Goal: Transaction & Acquisition: Purchase product/service

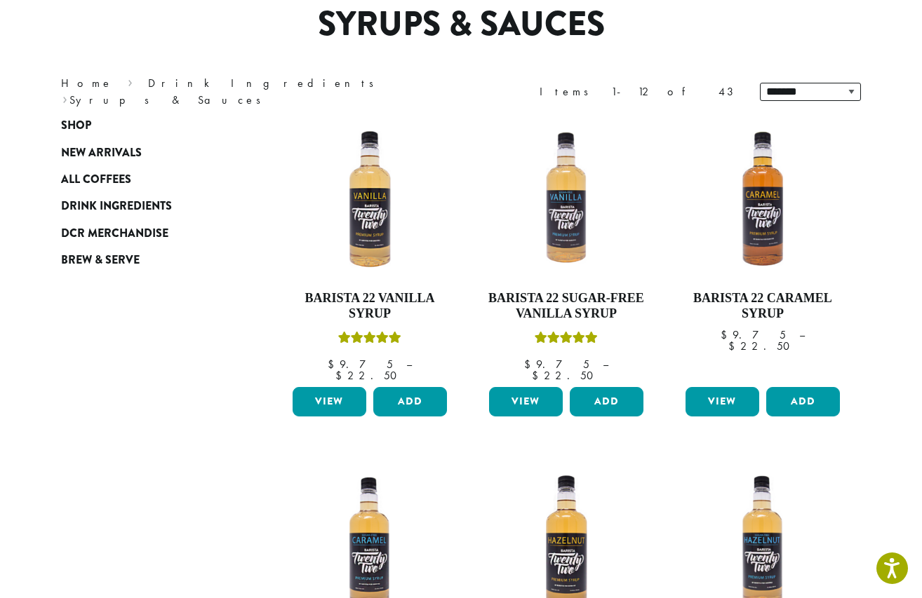
scroll to position [88, 0]
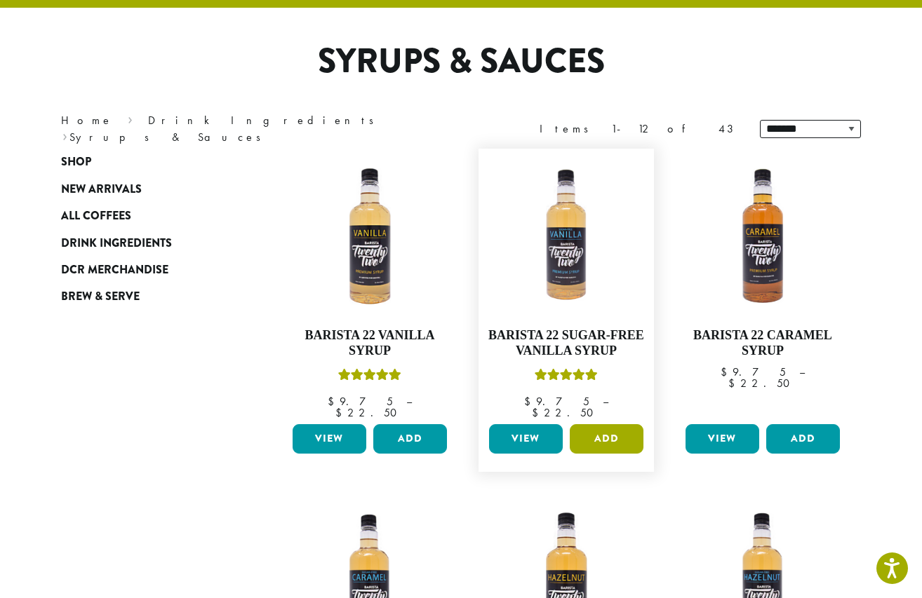
click at [600, 426] on button "Add" at bounding box center [606, 438] width 74 height 29
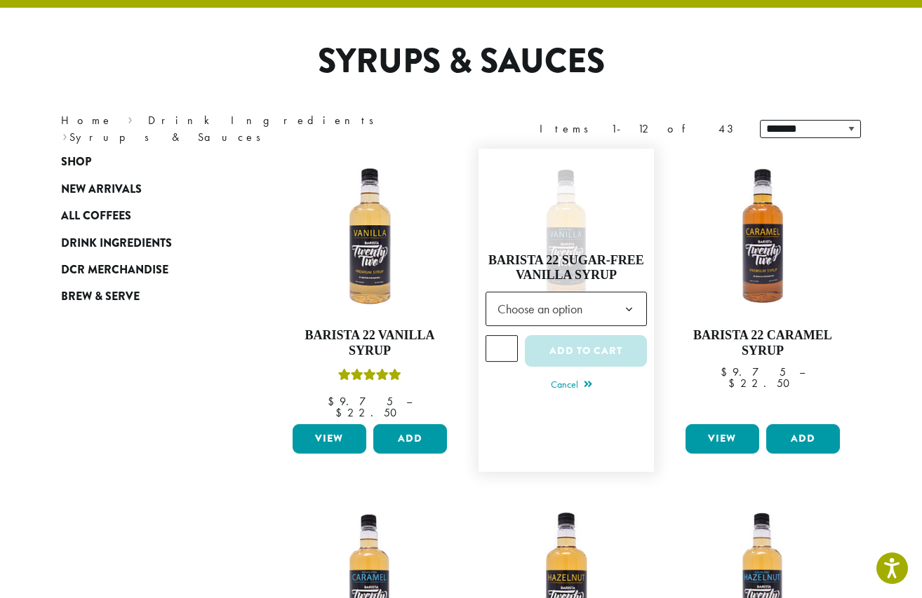
click at [580, 295] on span "Choose an option" at bounding box center [544, 308] width 104 height 27
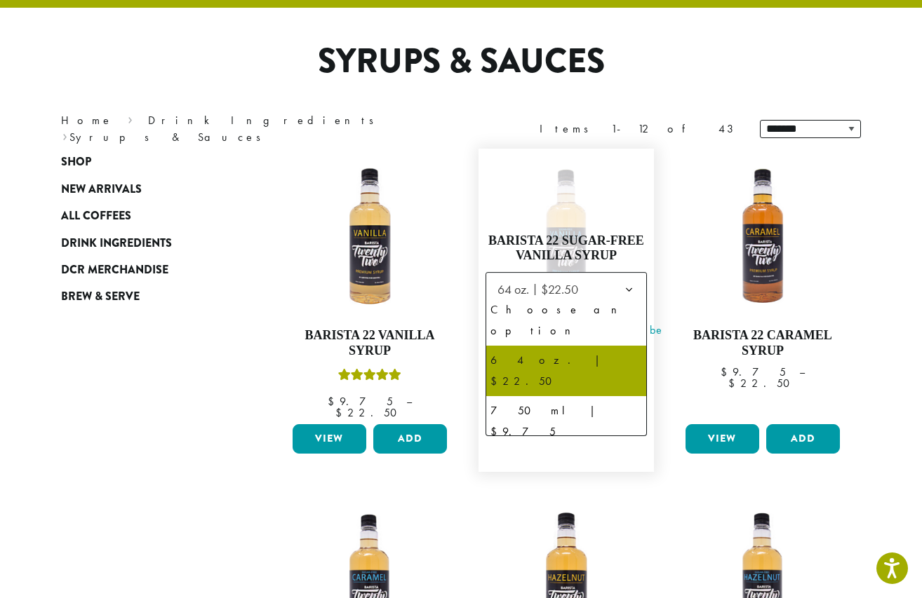
click at [635, 281] on b at bounding box center [629, 290] width 34 height 34
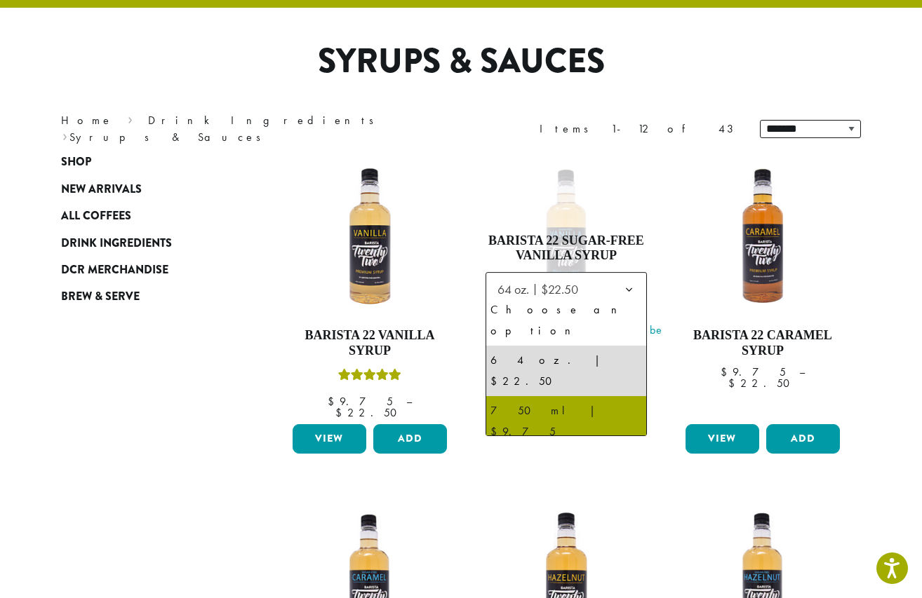
select select "******"
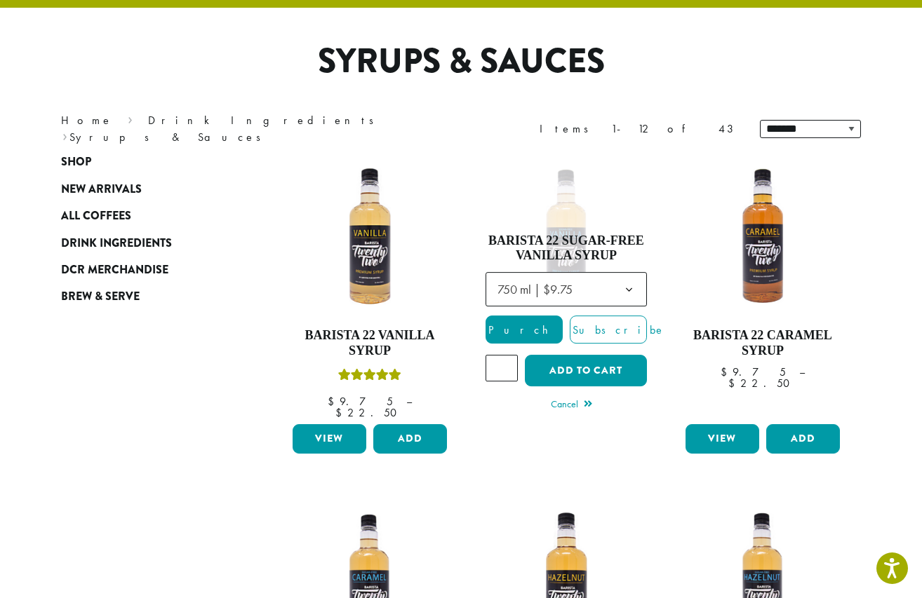
click at [583, 360] on button "Add to cart" at bounding box center [586, 371] width 122 height 32
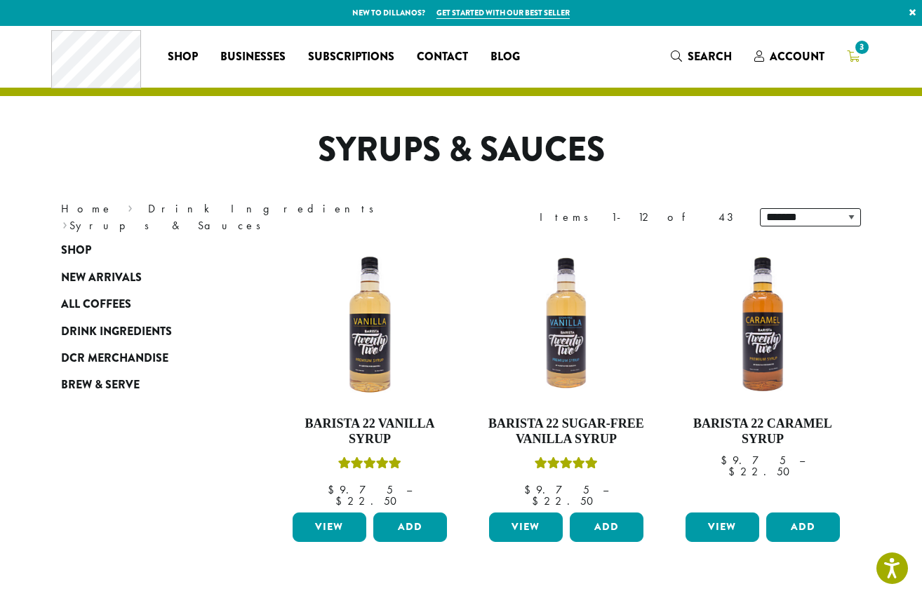
click at [850, 50] on icon "3" at bounding box center [852, 55] width 13 height 11
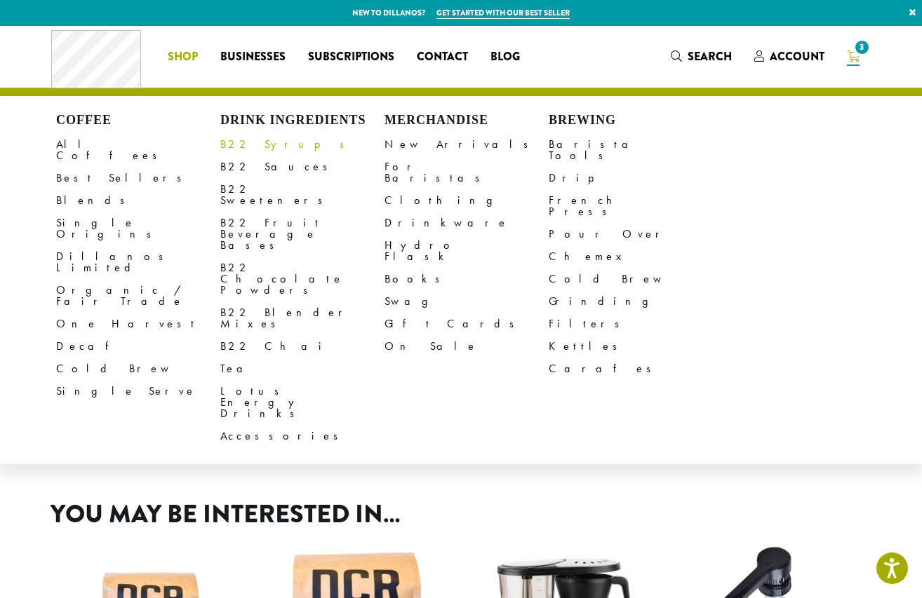
click at [251, 140] on link "B22 Syrups" at bounding box center [302, 144] width 164 height 22
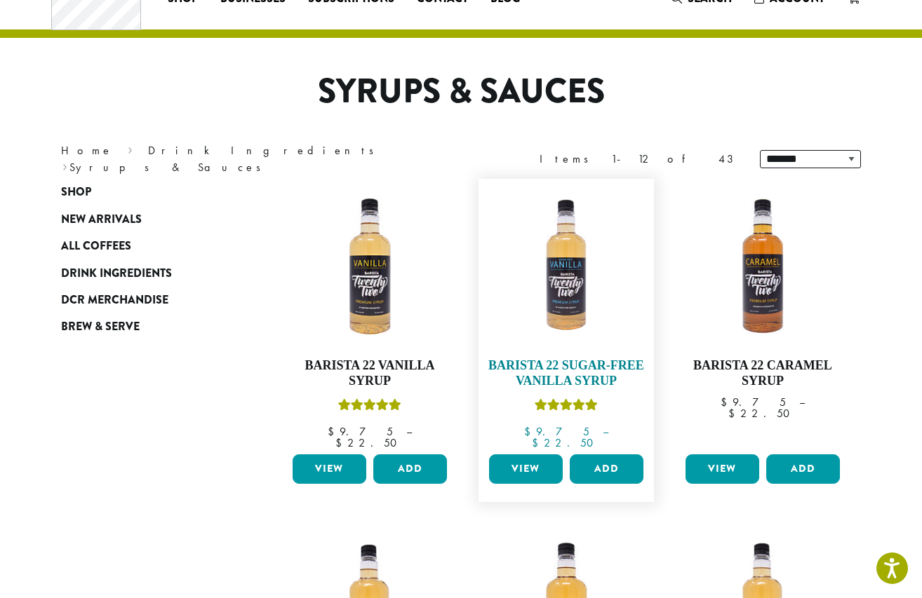
scroll to position [78, 0]
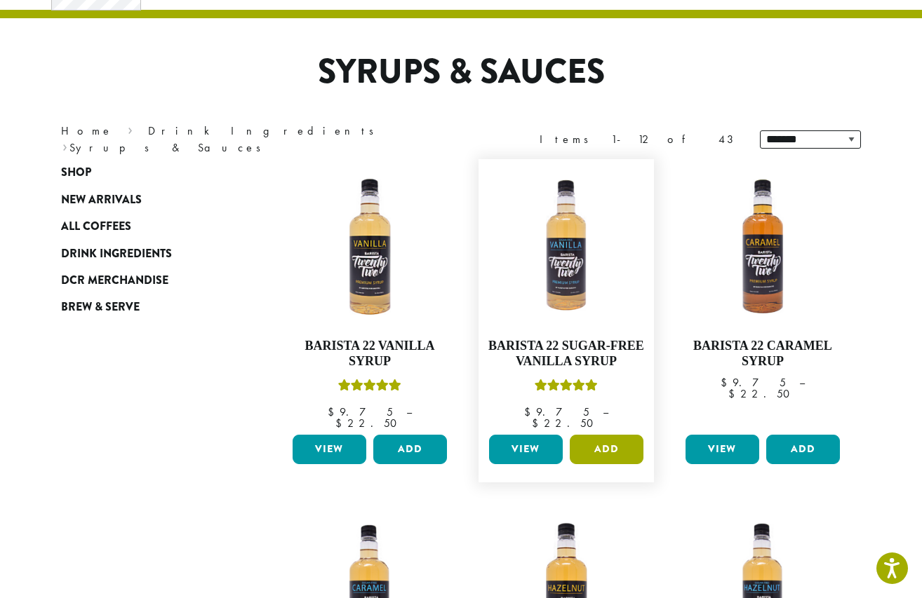
click at [600, 435] on button "Add" at bounding box center [606, 449] width 74 height 29
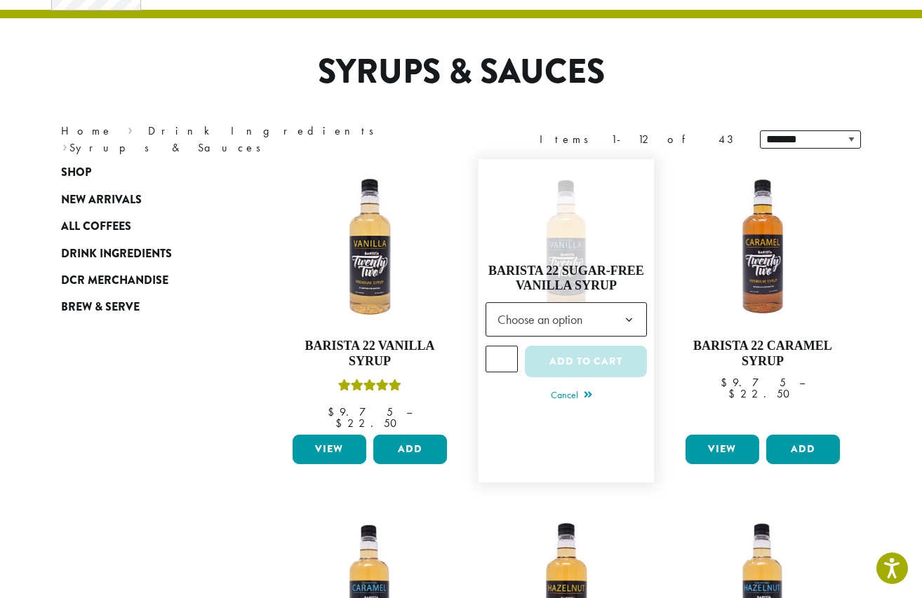
click at [583, 306] on span "Choose an option" at bounding box center [544, 319] width 104 height 27
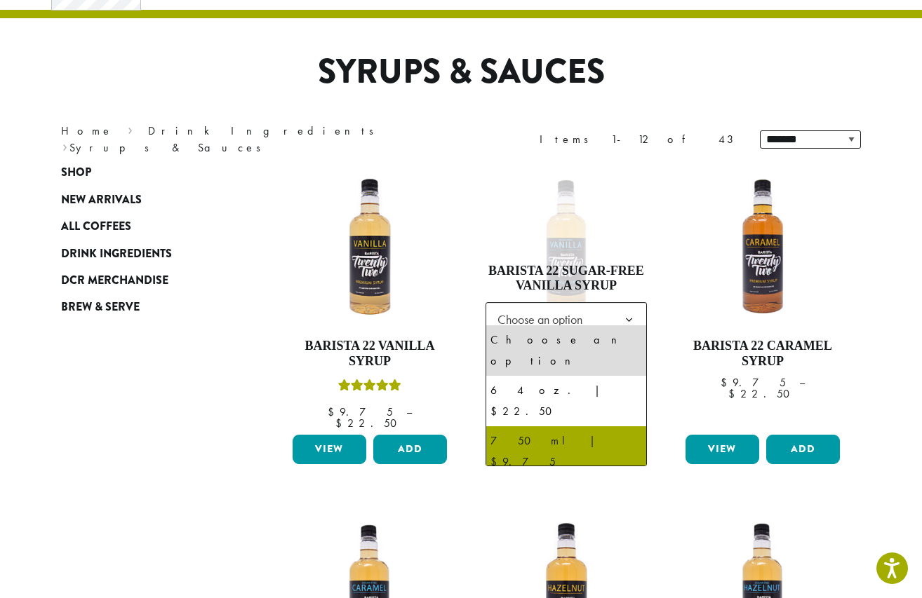
select select "******"
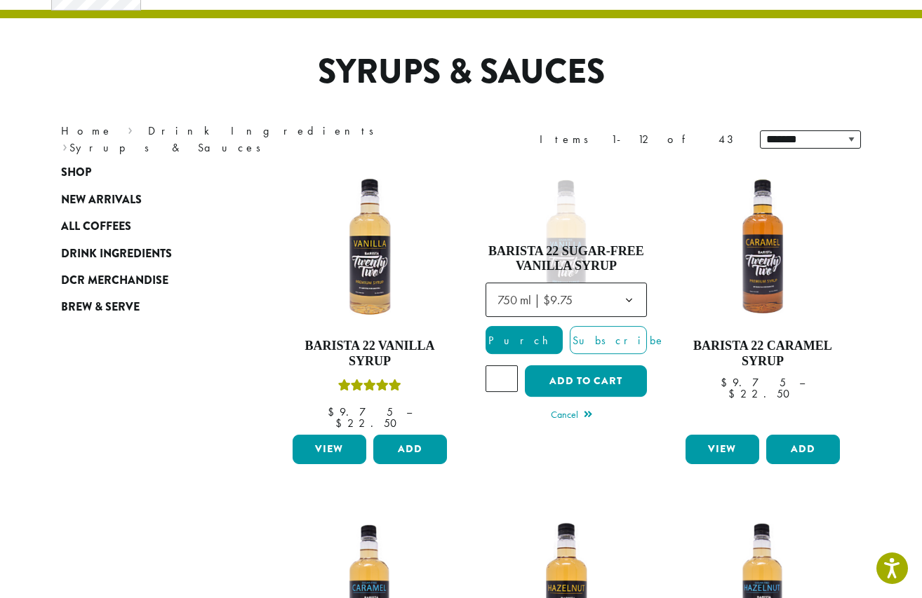
click at [574, 373] on button "Add to cart" at bounding box center [586, 381] width 122 height 32
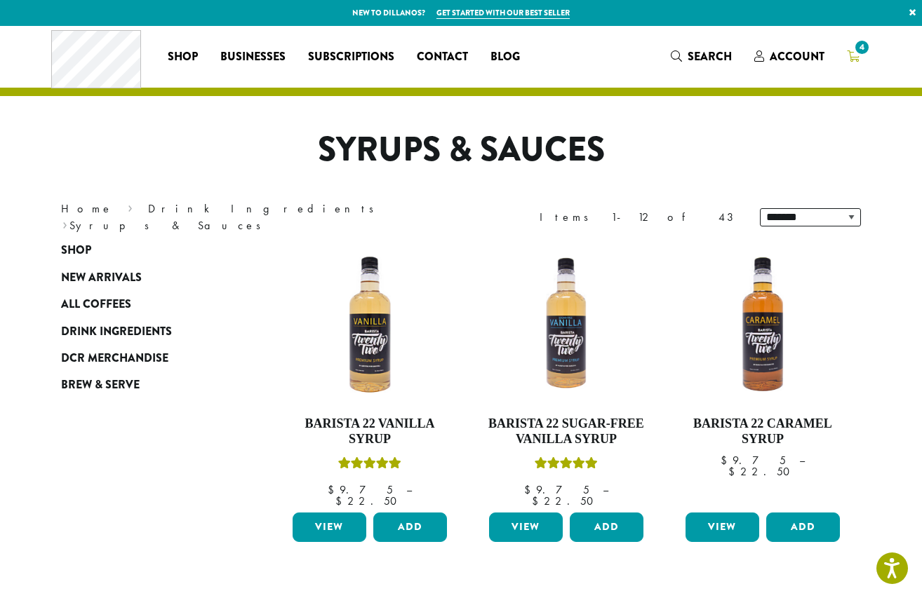
click at [856, 52] on span "4" at bounding box center [861, 47] width 19 height 19
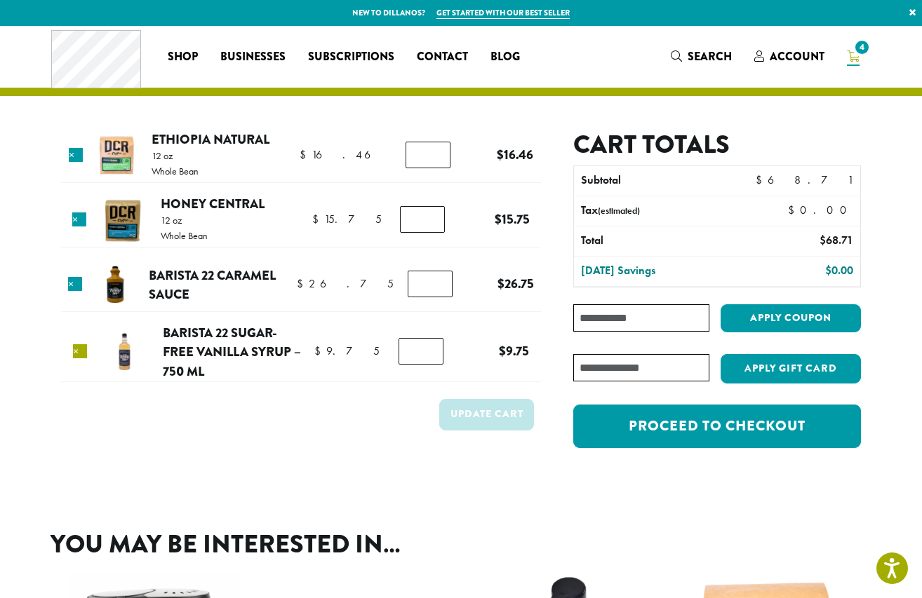
click at [82, 348] on link "×" at bounding box center [80, 351] width 14 height 14
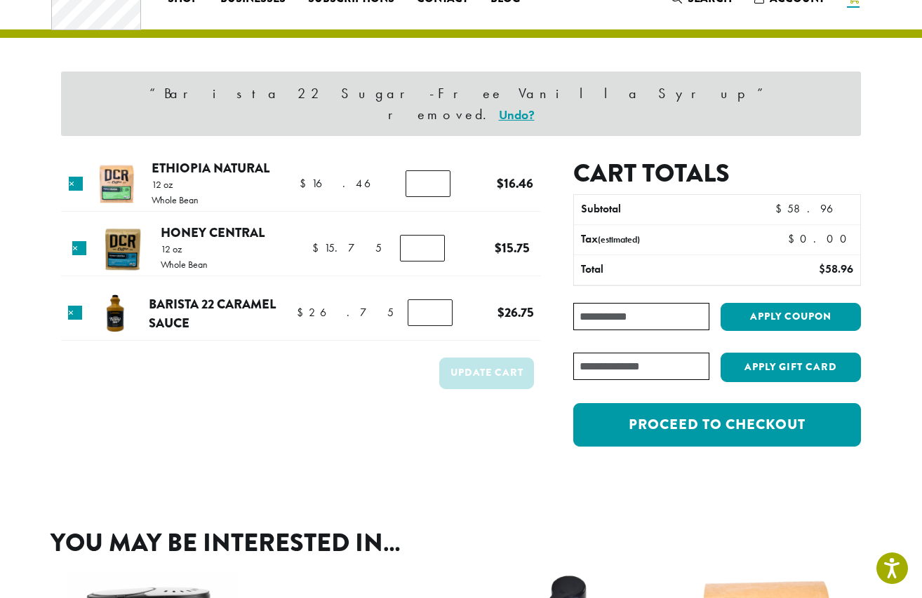
scroll to position [59, 0]
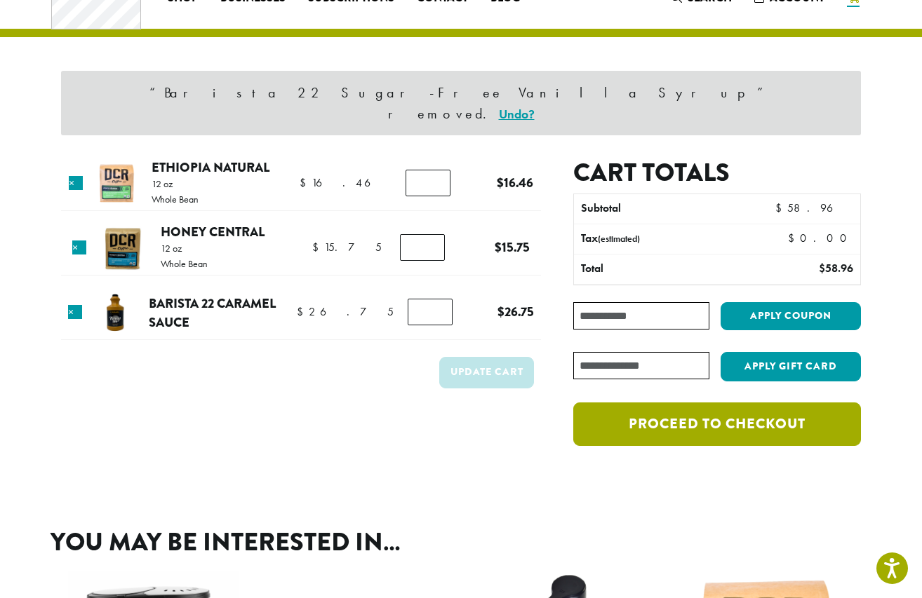
click at [662, 407] on link "Proceed to checkout" at bounding box center [717, 424] width 288 height 43
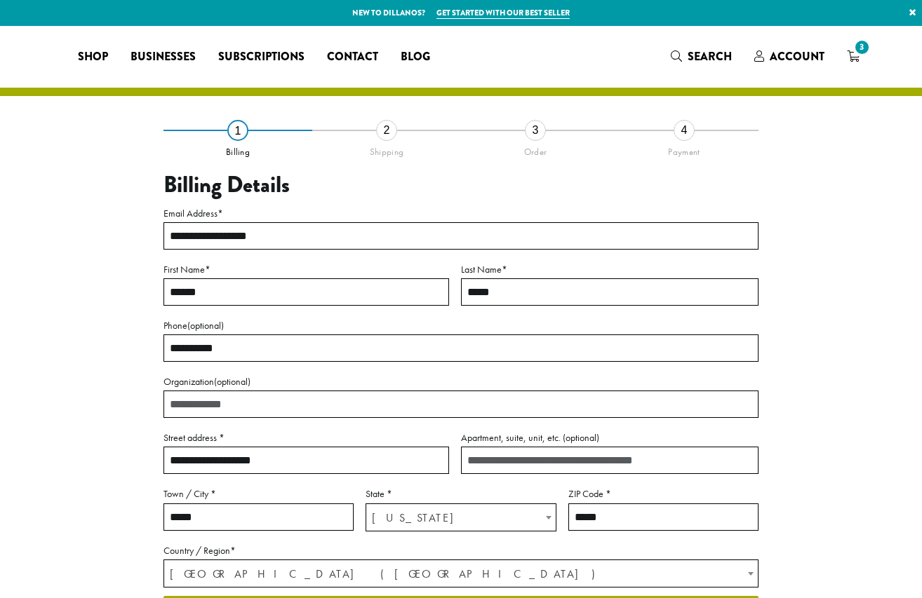
select select "**"
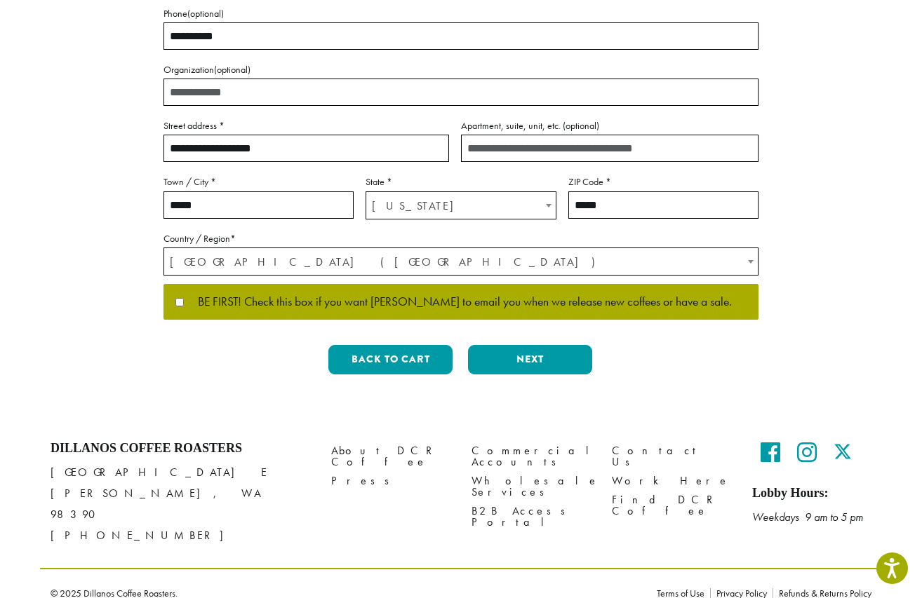
scroll to position [311, 0]
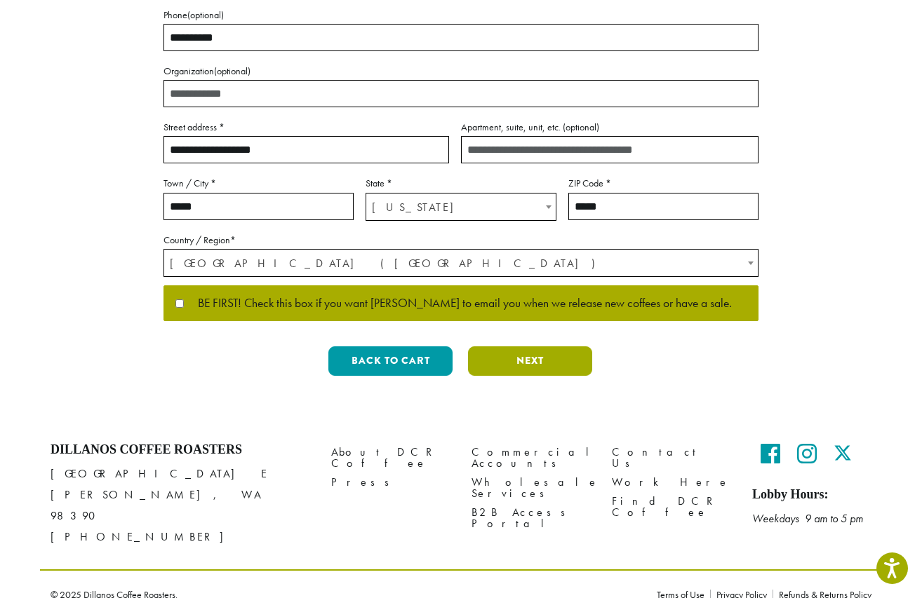
click at [502, 353] on button "Next" at bounding box center [530, 360] width 124 height 29
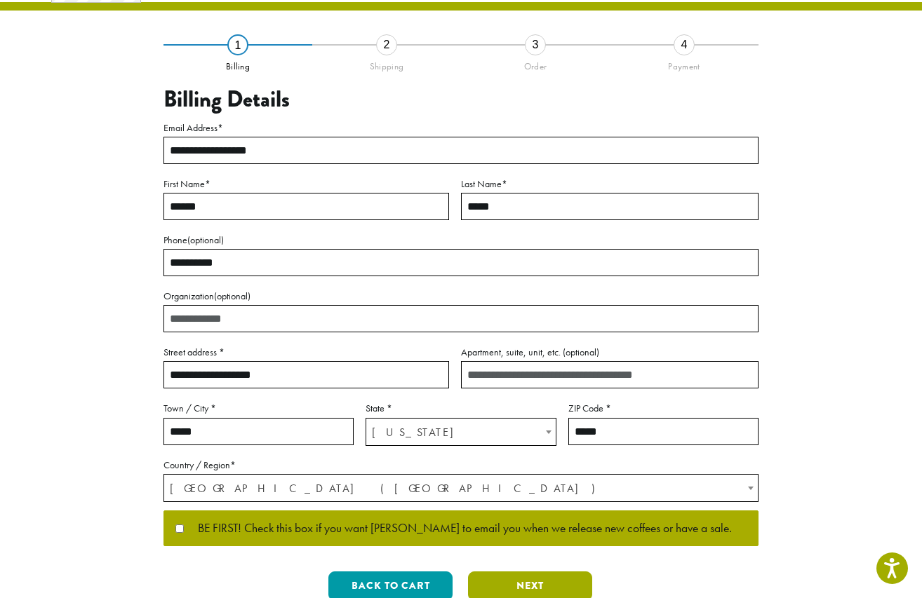
scroll to position [0, 0]
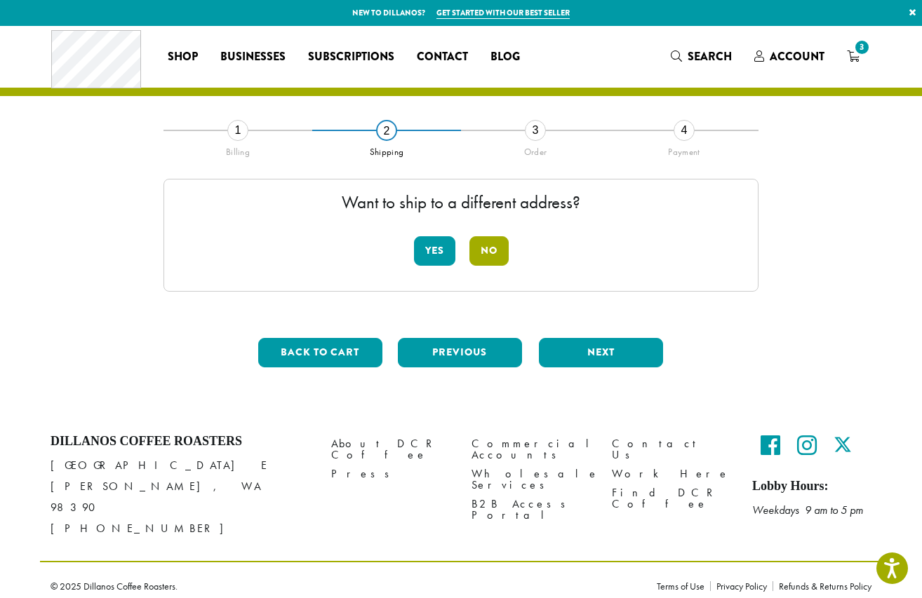
click at [492, 245] on button "No" at bounding box center [488, 250] width 39 height 29
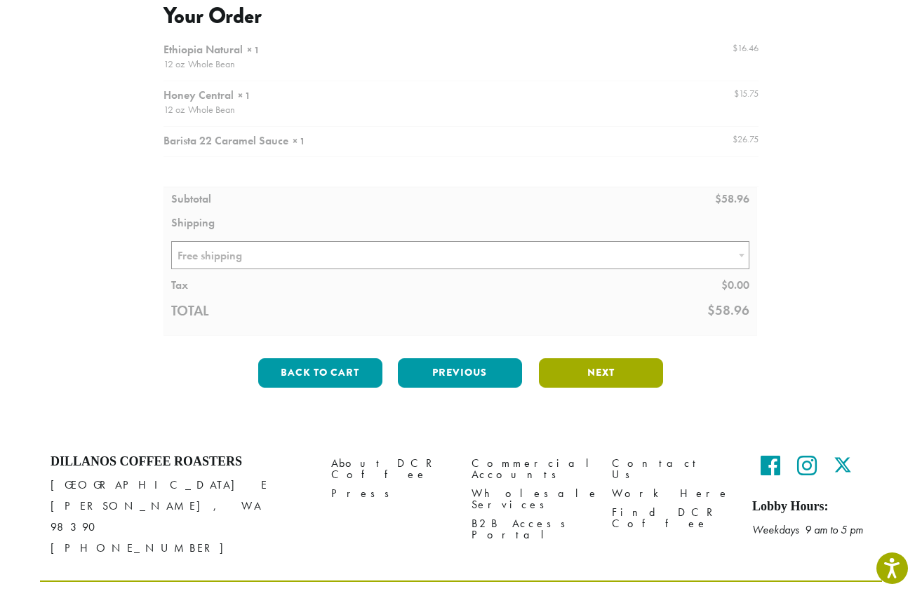
click at [573, 373] on button "Next" at bounding box center [601, 372] width 124 height 29
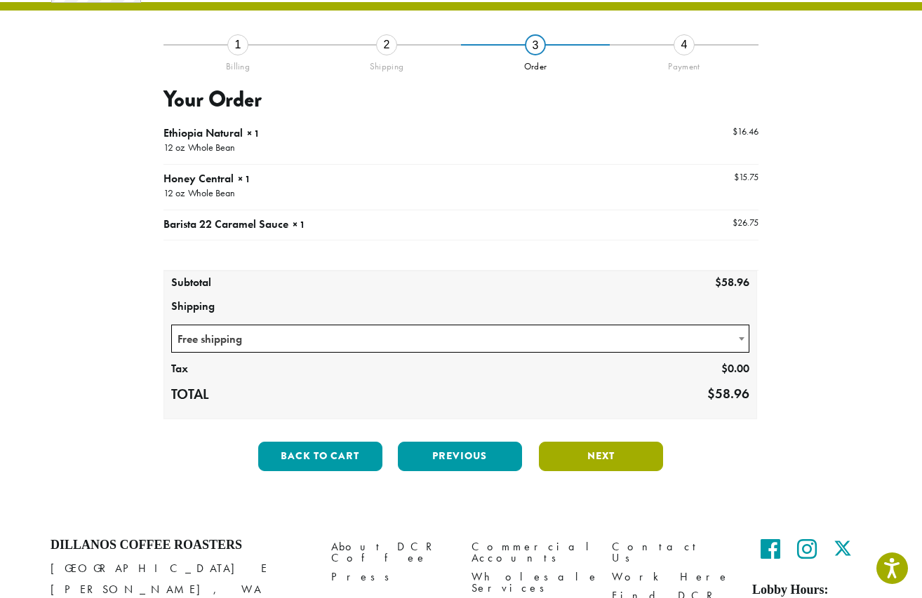
scroll to position [80, 0]
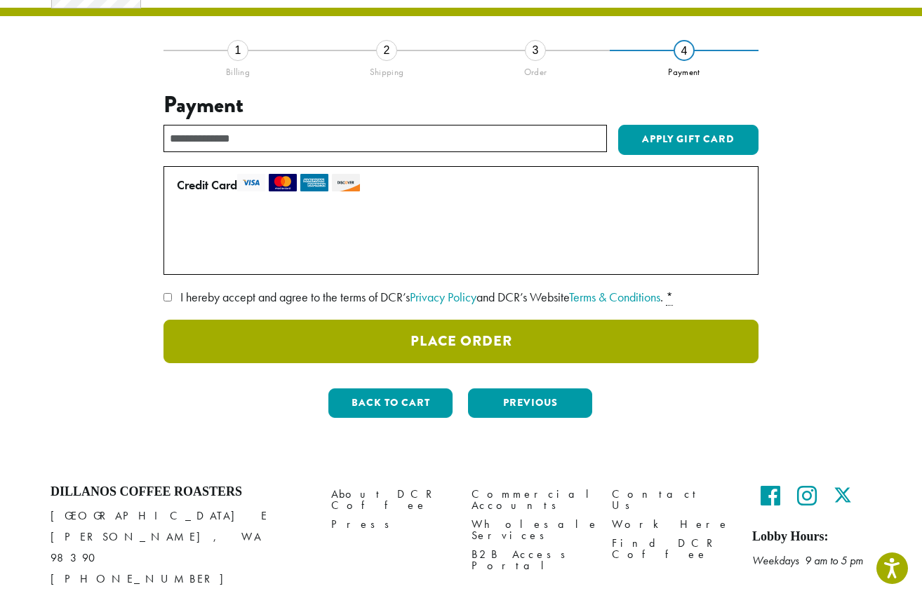
click at [412, 352] on button "Place Order" at bounding box center [460, 341] width 595 height 43
